Goal: Information Seeking & Learning: Learn about a topic

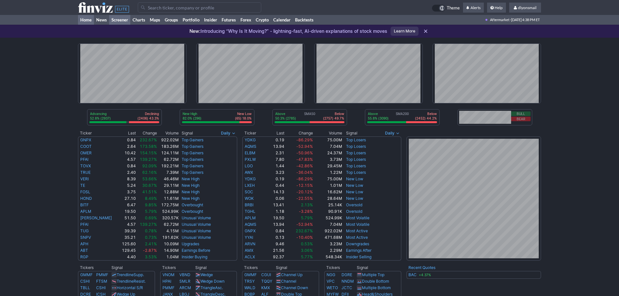
click at [112, 20] on link "Screener" at bounding box center [119, 20] width 21 height 10
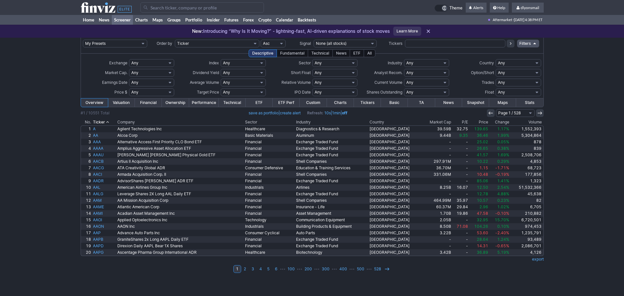
click at [355, 54] on div "ETF" at bounding box center [357, 53] width 14 height 8
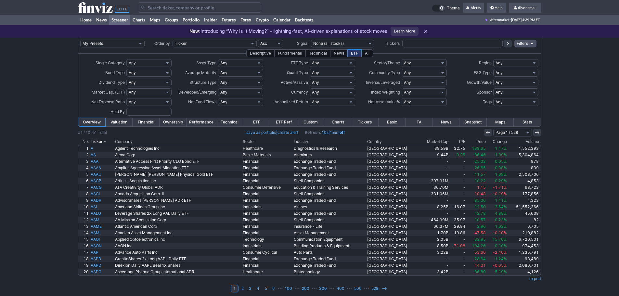
click at [332, 67] on td "Any Global Bonds Global Closed End Funds Global Commodities & Metals Global Cry…" at bounding box center [332, 63] width 46 height 10
drag, startPoint x: 332, startPoint y: 67, endPoint x: 333, endPoint y: 63, distance: 4.1
click at [332, 67] on td "Any Global Bonds Global Closed End Funds Global Commodities & Metals Global Cry…" at bounding box center [332, 63] width 46 height 10
click at [334, 63] on select "Any Global Bonds Global Closed End Funds Global Commodities & Metals Global Cry…" at bounding box center [332, 63] width 45 height 8
drag, startPoint x: 26, startPoint y: 136, endPoint x: 147, endPoint y: 137, distance: 121.5
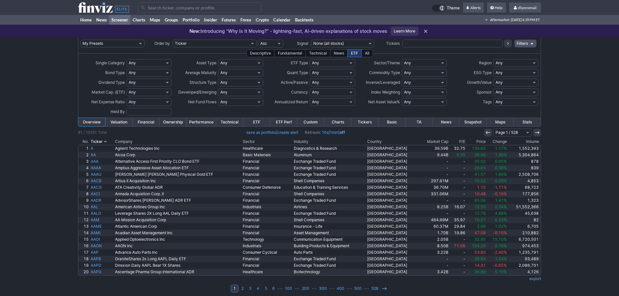
click at [26, 136] on div "My Presets -Save Screen -Edit Screens s: SEZL Screener s: "Priced to Perfection…" at bounding box center [309, 169] width 619 height 262
click at [315, 120] on link "Custom" at bounding box center [310, 122] width 27 height 8
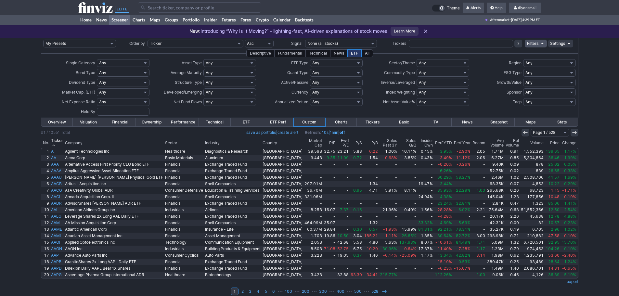
click at [434, 140] on th "Perf YTD" at bounding box center [443, 142] width 19 height 9
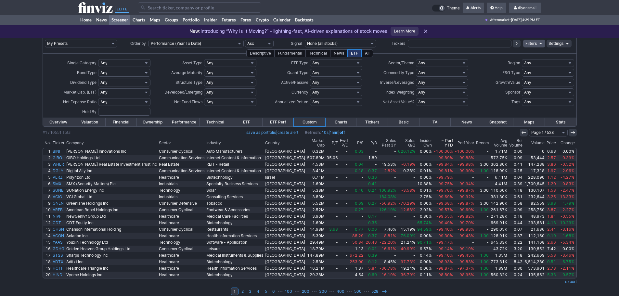
click at [433, 140] on th "Perf YTD" at bounding box center [443, 142] width 21 height 9
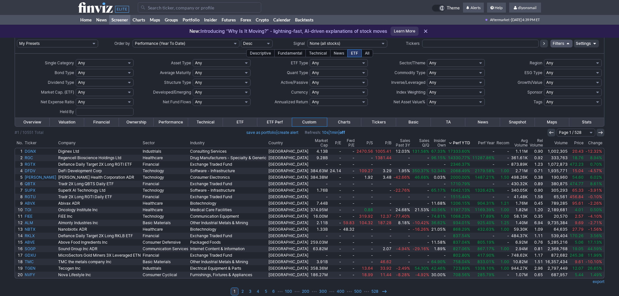
click at [473, 141] on th "Perf Year" at bounding box center [483, 142] width 24 height 9
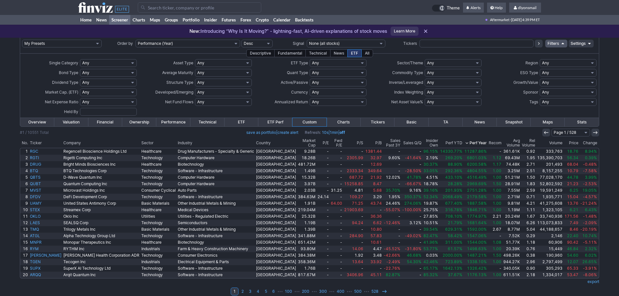
click at [366, 52] on div "All" at bounding box center [367, 53] width 12 height 8
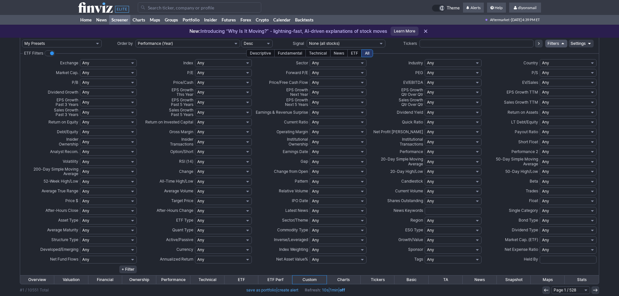
click at [356, 52] on div "ETF" at bounding box center [354, 53] width 14 height 8
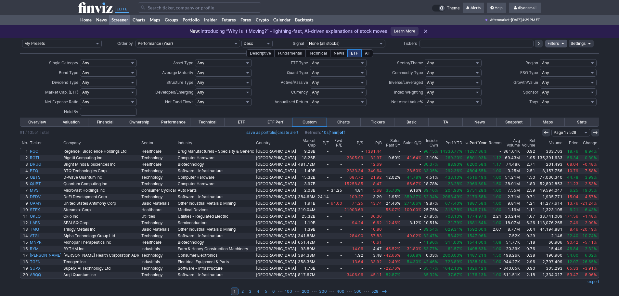
click at [439, 141] on th "Perf YTD" at bounding box center [451, 142] width 24 height 9
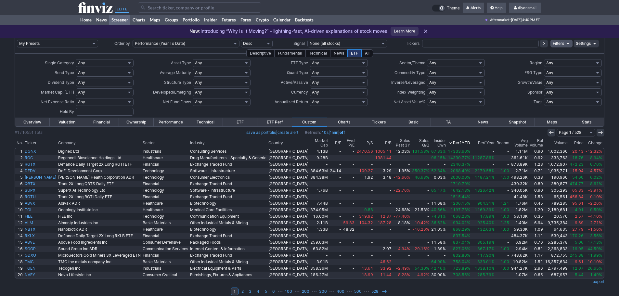
click at [355, 65] on select "Any Global Bonds Global Closed End Funds Global Commodities & Metals Global Cry…" at bounding box center [339, 63] width 58 height 8
click at [439, 60] on select "Any Agri-business Battery and Energy Storage Cannabis Based Businesses Communic…" at bounding box center [456, 63] width 58 height 8
click at [380, 65] on td "Sector/Theme" at bounding box center [397, 63] width 58 height 10
click at [245, 67] on select "Any Bonds Carbon Trading Closed End Funds Commodities & Metals CryptoCurrency C…" at bounding box center [222, 63] width 58 height 8
click at [440, 53] on div at bounding box center [488, 53] width 231 height 0
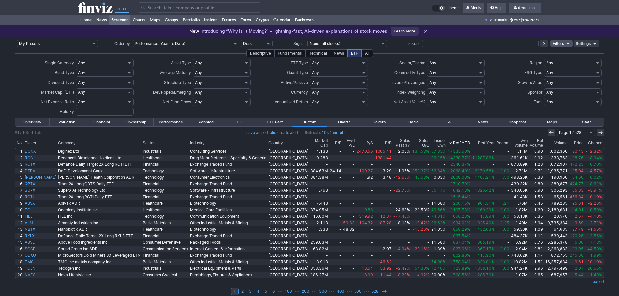
click at [371, 53] on div "All" at bounding box center [367, 53] width 12 height 8
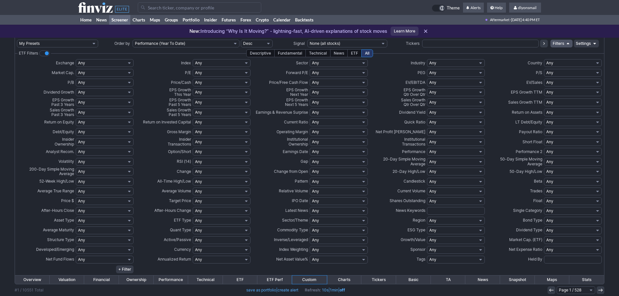
click at [450, 65] on select "Any Stocks only (ex-Funds) Exchange Traded Fund Advertising Agencies Aerospace …" at bounding box center [456, 63] width 58 height 8
select select "exchangetradedfund"
click at [427, 59] on select "Any Stocks only (ex-Funds) Exchange Traded Fund Advertising Agencies Aerospace …" at bounding box center [456, 63] width 58 height 8
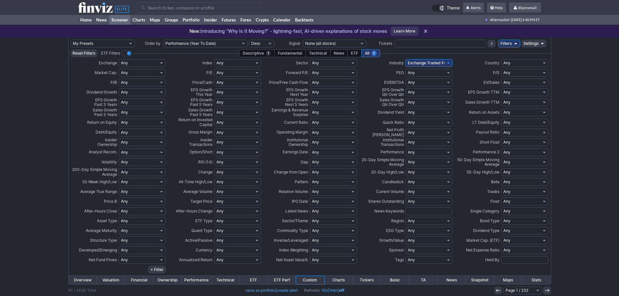
click at [527, 47] on td "Settings" at bounding box center [534, 44] width 25 height 12
click at [529, 43] on link "Settings" at bounding box center [534, 44] width 25 height 8
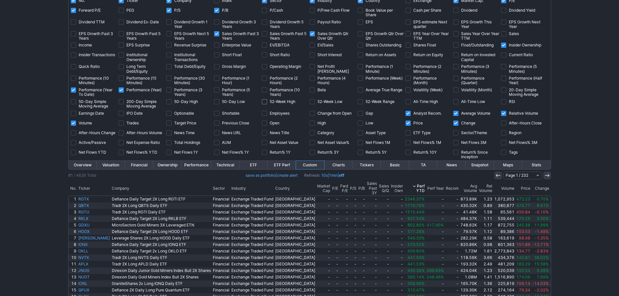
scroll to position [97, 0]
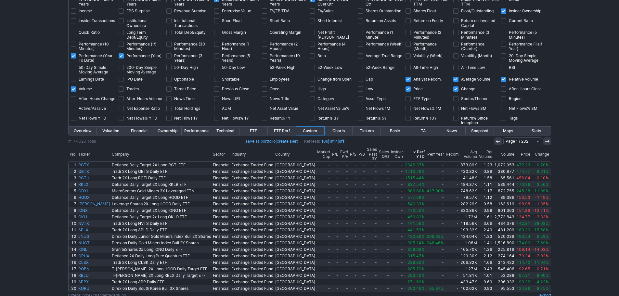
click at [426, 151] on th "Perf Year" at bounding box center [435, 154] width 19 height 14
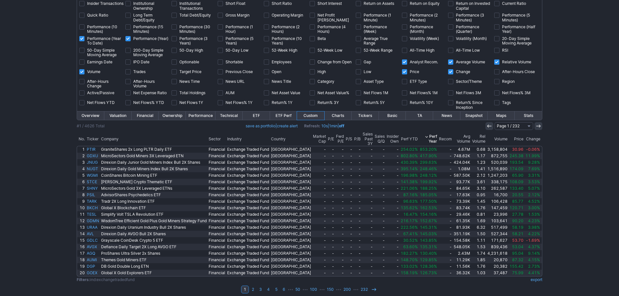
click at [408, 138] on th "Perf YTD" at bounding box center [409, 139] width 19 height 14
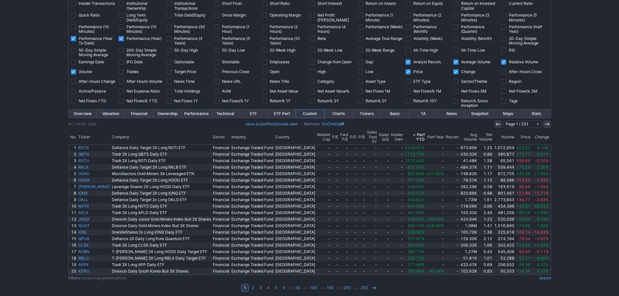
click at [460, 132] on th "Avg Volume" at bounding box center [469, 137] width 19 height 14
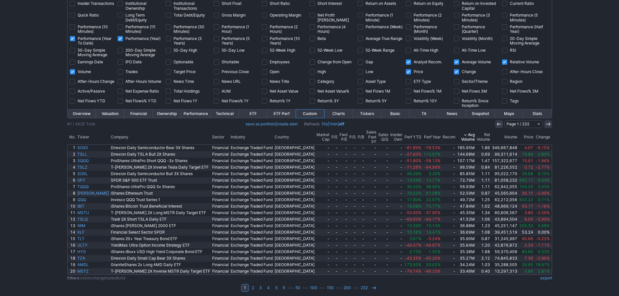
click at [422, 135] on th "Perf Year" at bounding box center [431, 137] width 19 height 14
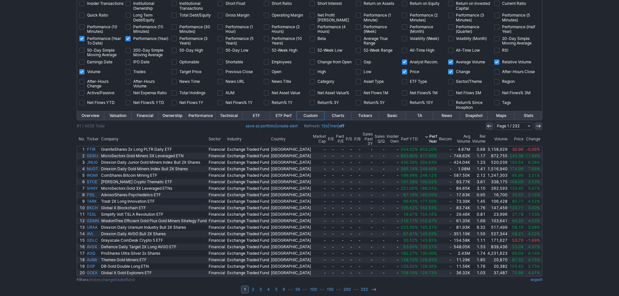
click at [424, 135] on icon at bounding box center [426, 136] width 5 height 5
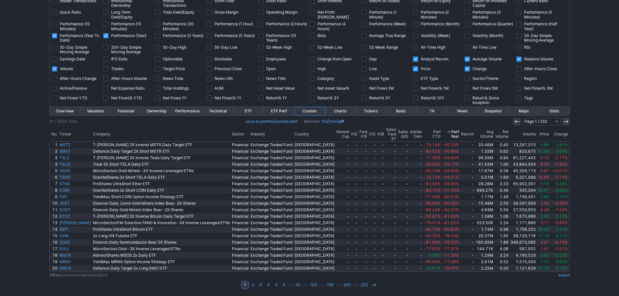
click at [475, 133] on th "Avg Volume" at bounding box center [484, 134] width 19 height 14
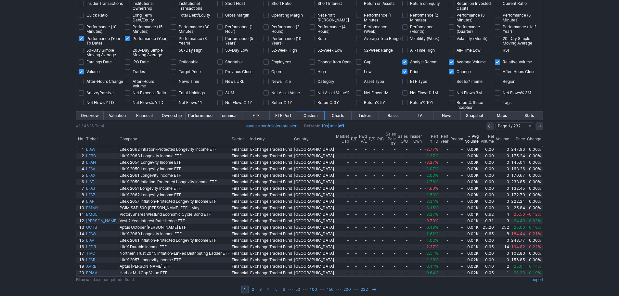
click at [467, 134] on icon at bounding box center [469, 136] width 5 height 5
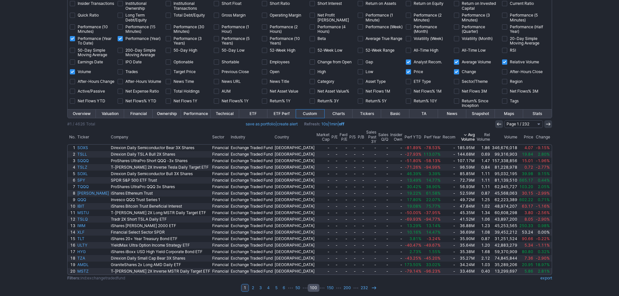
click at [314, 284] on link "100" at bounding box center [314, 288] width 12 height 8
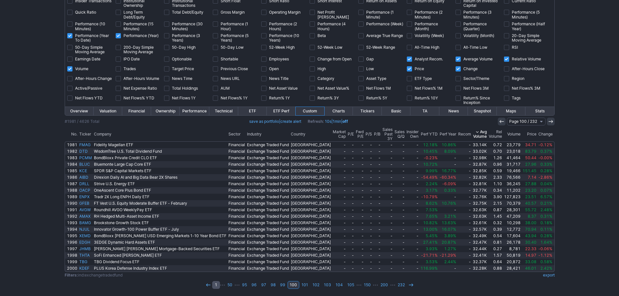
click at [220, 281] on link "1" at bounding box center [216, 285] width 8 height 8
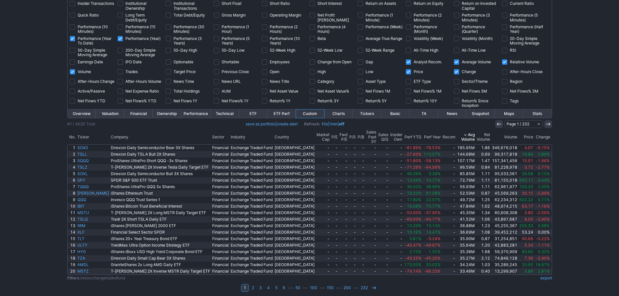
click at [422, 135] on th "Perf Year" at bounding box center [431, 137] width 19 height 14
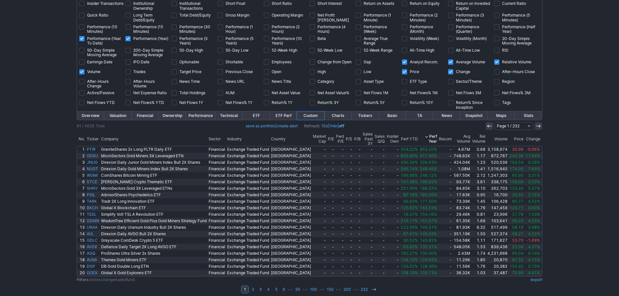
click at [400, 134] on th "Perf YTD" at bounding box center [409, 139] width 19 height 14
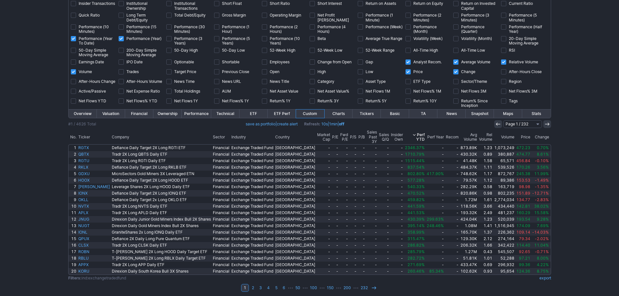
click at [481, 136] on th "Rel Volume" at bounding box center [485, 137] width 15 height 14
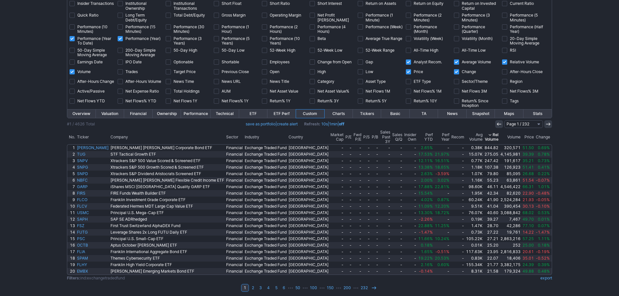
drag, startPoint x: 51, startPoint y: 128, endPoint x: 462, endPoint y: 130, distance: 411.8
click at [462, 130] on td at bounding box center [309, 129] width 485 height 2
click at [434, 136] on th "Perf Year" at bounding box center [442, 137] width 17 height 14
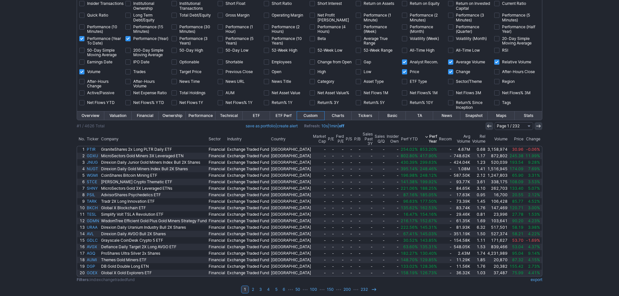
click at [419, 132] on th "Perf Year" at bounding box center [428, 139] width 19 height 14
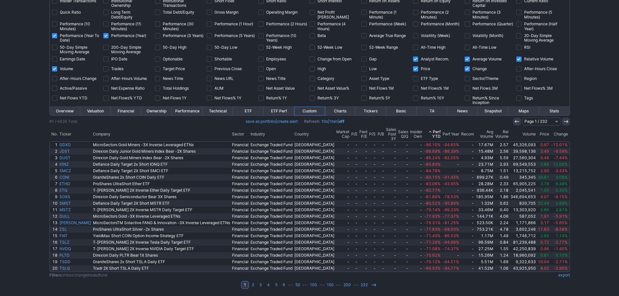
click at [428, 130] on icon at bounding box center [430, 131] width 5 height 5
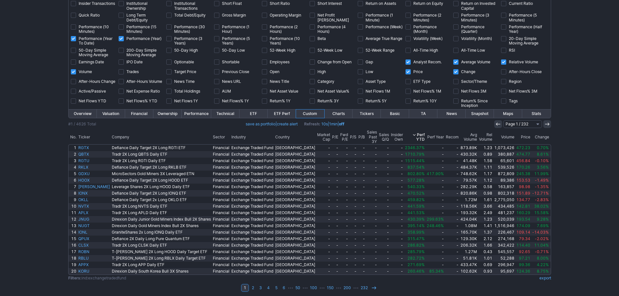
click at [407, 136] on th "Perf YTD" at bounding box center [415, 137] width 22 height 14
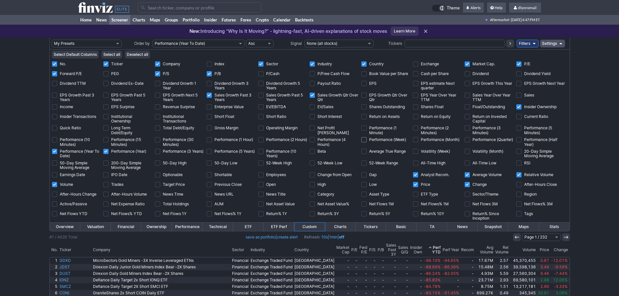
click at [361, 140] on input "Performance (Week)" at bounding box center [363, 139] width 5 height 5
checkbox input "true"
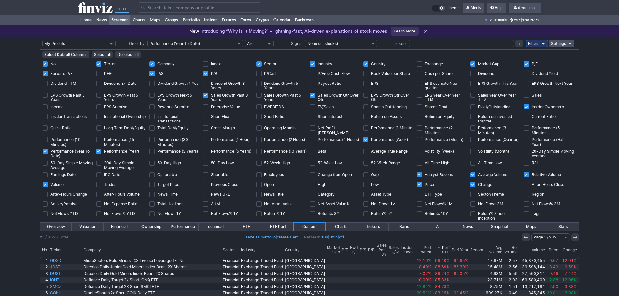
click at [417, 142] on input "Performance (Month)" at bounding box center [419, 139] width 5 height 5
checkbox input "true"
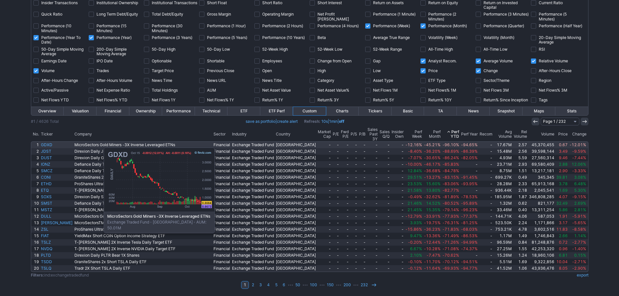
click at [71, 142] on link "GDXD" at bounding box center [56, 145] width 33 height 6
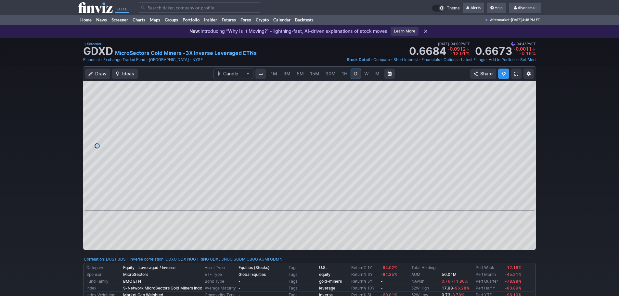
click at [380, 72] on link "M" at bounding box center [377, 74] width 10 height 10
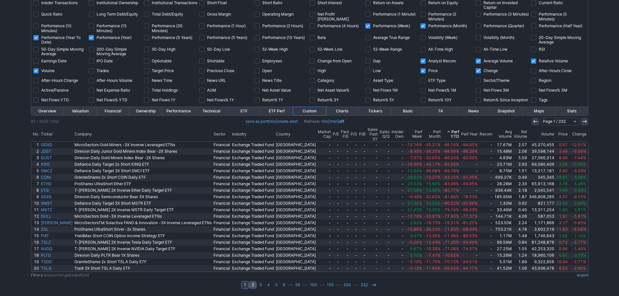
click at [252, 284] on link "2" at bounding box center [253, 285] width 8 height 8
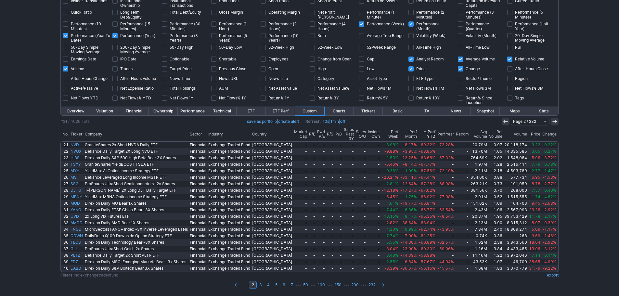
click at [503, 132] on th "Volume" at bounding box center [515, 134] width 25 height 14
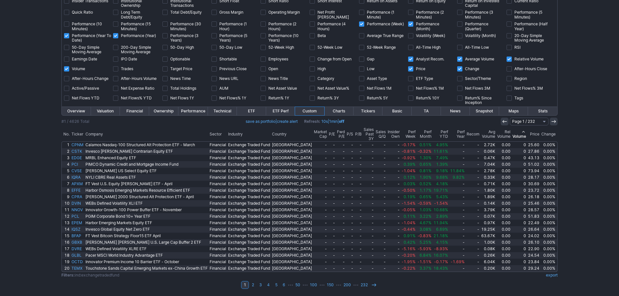
click at [512, 132] on th "Volume" at bounding box center [520, 134] width 16 height 14
